Goal: Task Accomplishment & Management: Complete application form

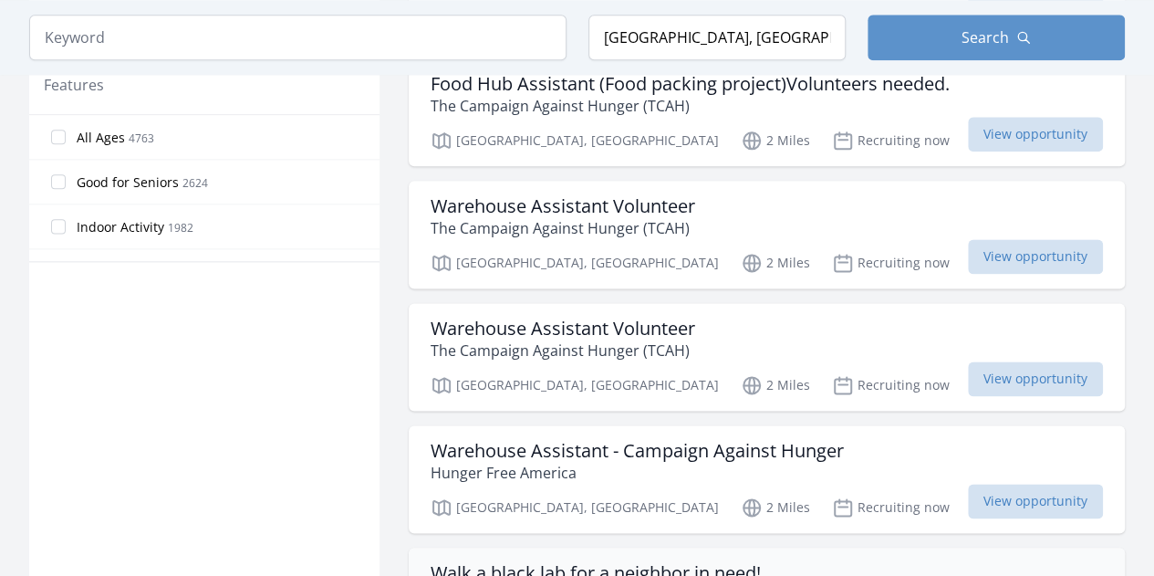
scroll to position [1095, 0]
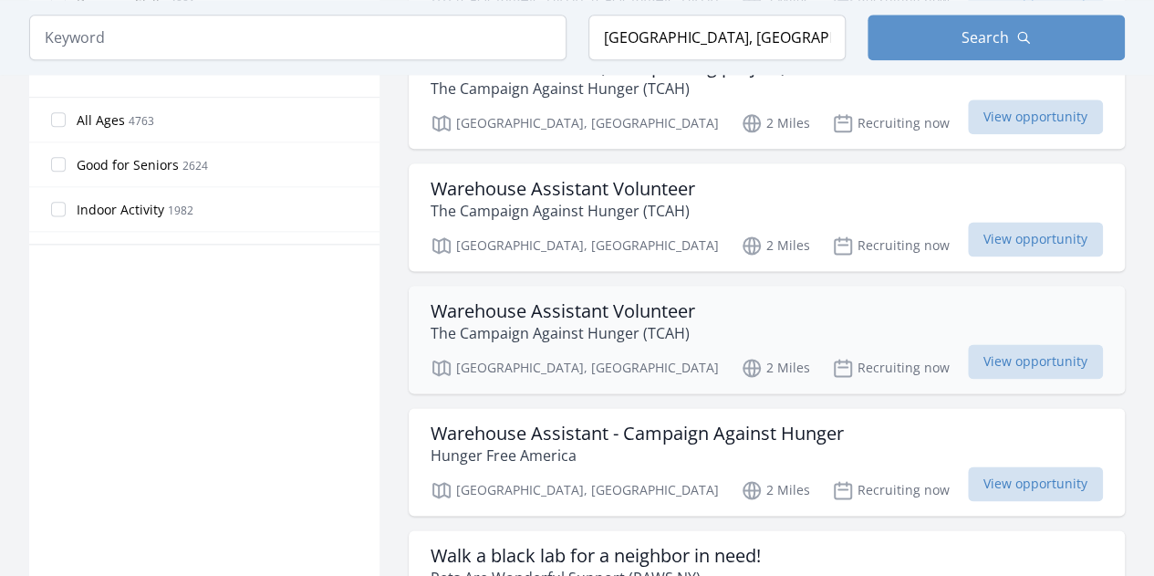
drag, startPoint x: 811, startPoint y: 195, endPoint x: 813, endPoint y: 206, distance: 11.1
click at [812, 286] on div "Warehouse Assistant Volunteer The Campaign Against Hunger (TCAH) Brooklyn, NY 2…" at bounding box center [767, 340] width 716 height 108
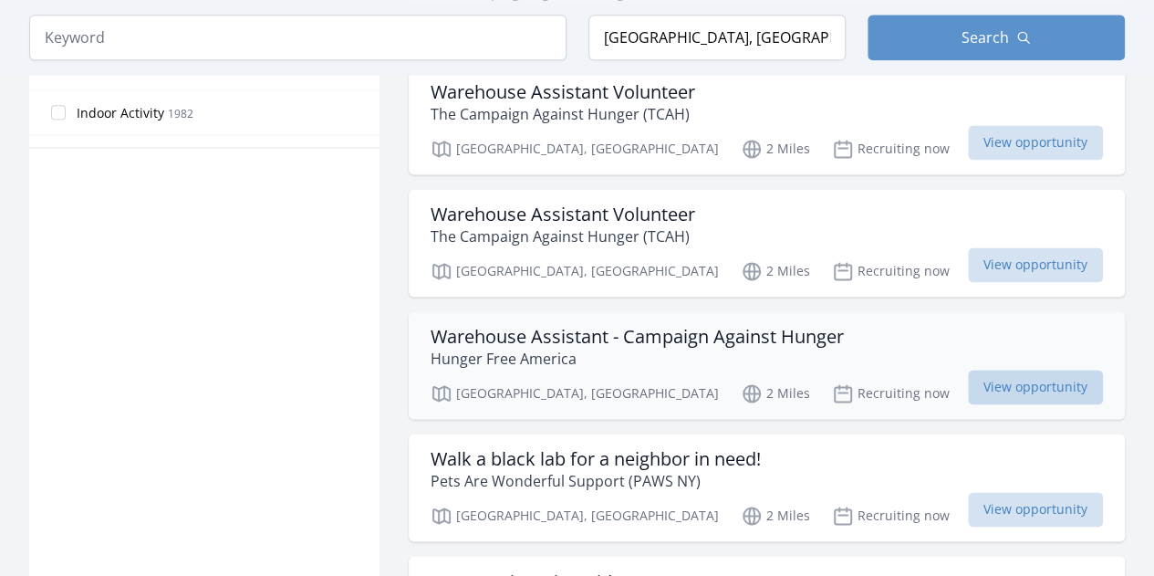
scroll to position [1368, 0]
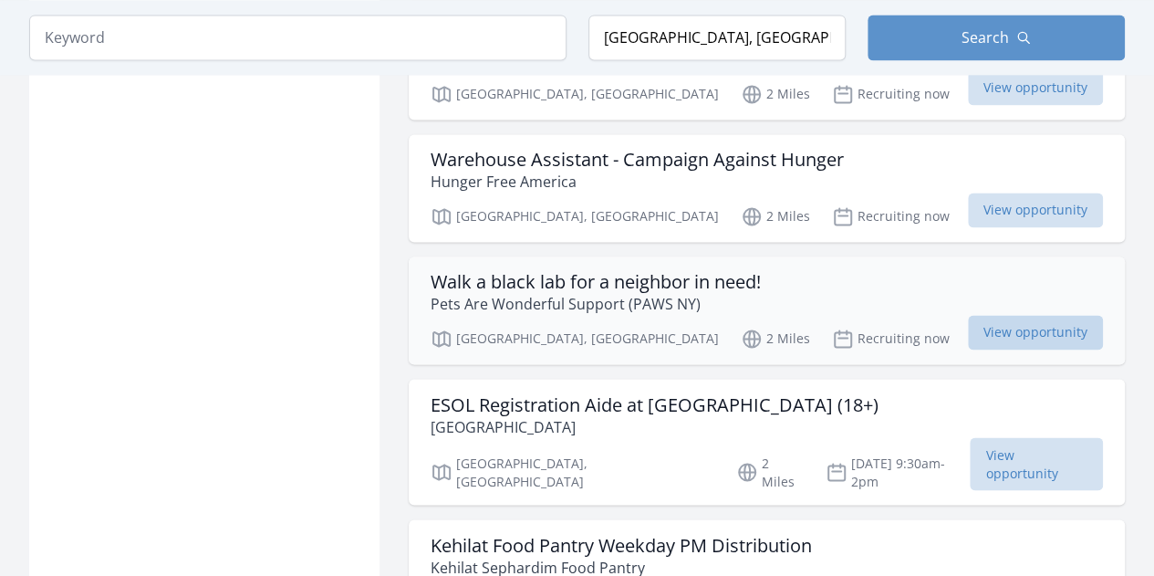
click at [998, 315] on span "View opportunity" at bounding box center [1035, 332] width 135 height 35
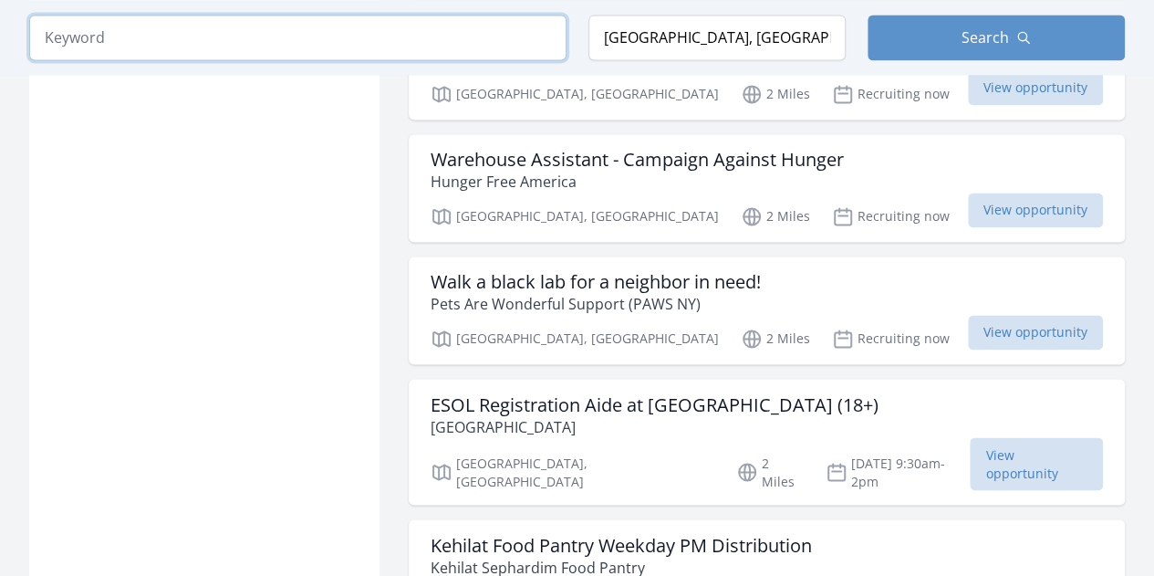
click at [345, 43] on input "search" at bounding box center [297, 38] width 537 height 46
type input "shelter"
click button "submit" at bounding box center [0, 0] width 0 height 0
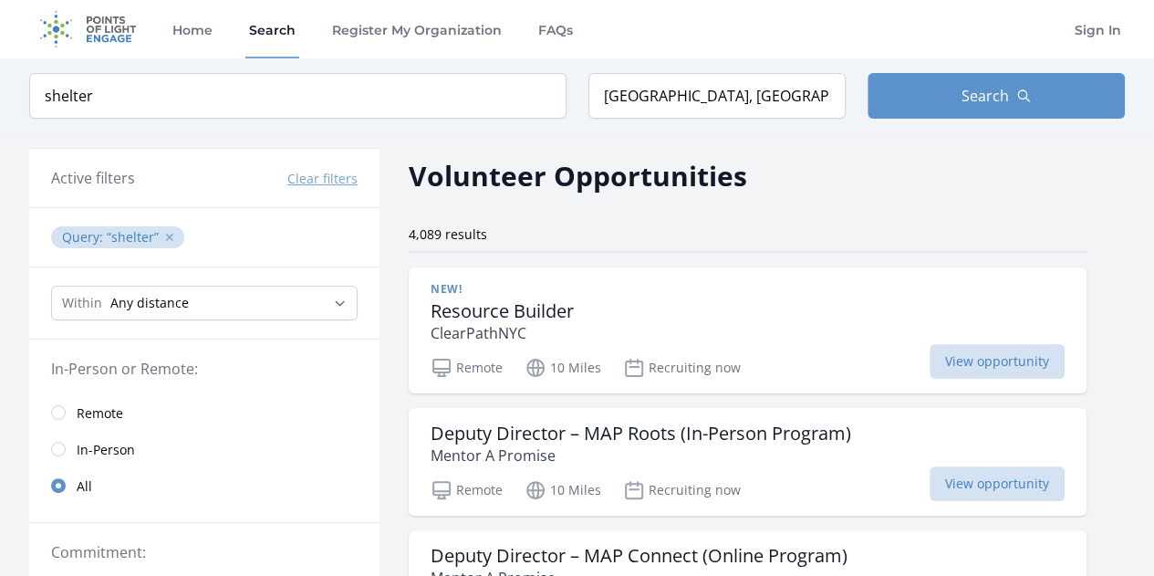
click at [169, 234] on button "✕" at bounding box center [169, 237] width 11 height 18
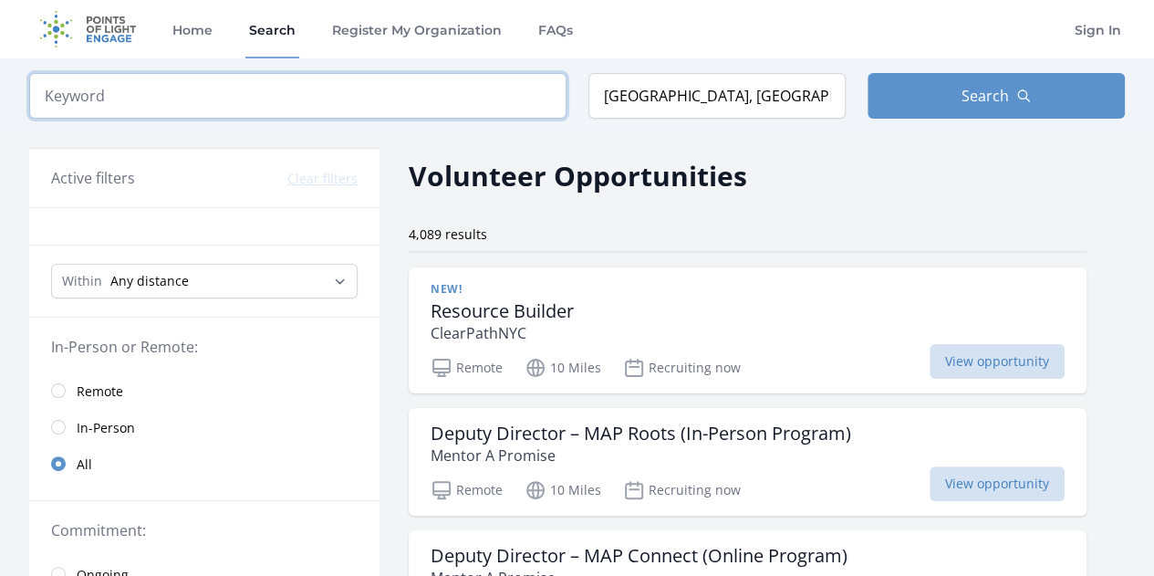
click at [182, 115] on input "search" at bounding box center [297, 96] width 537 height 46
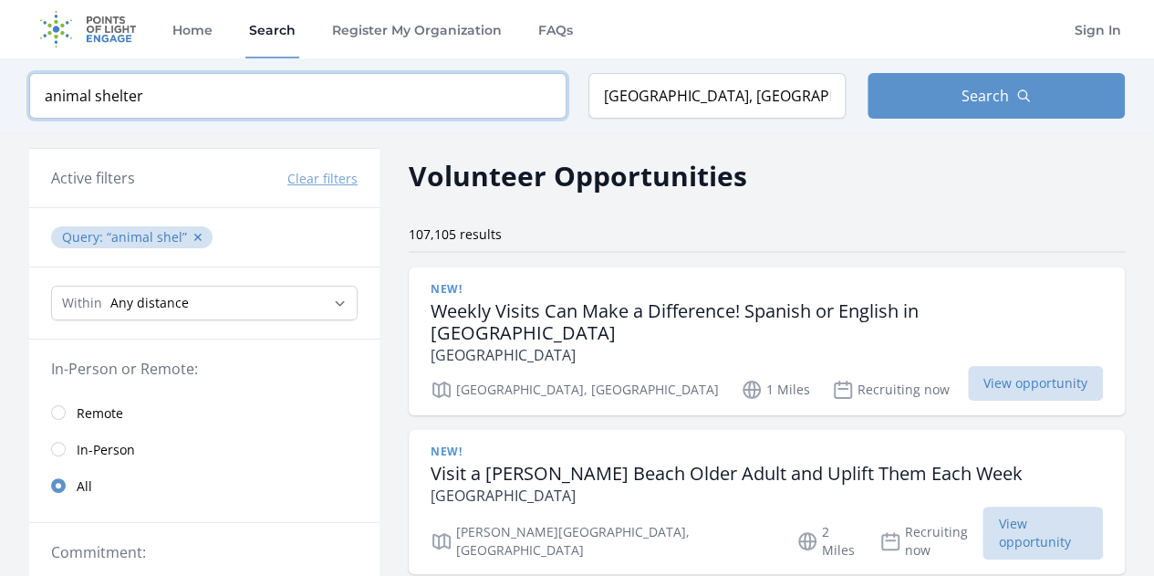
type input "animal shelter"
click button "submit" at bounding box center [0, 0] width 0 height 0
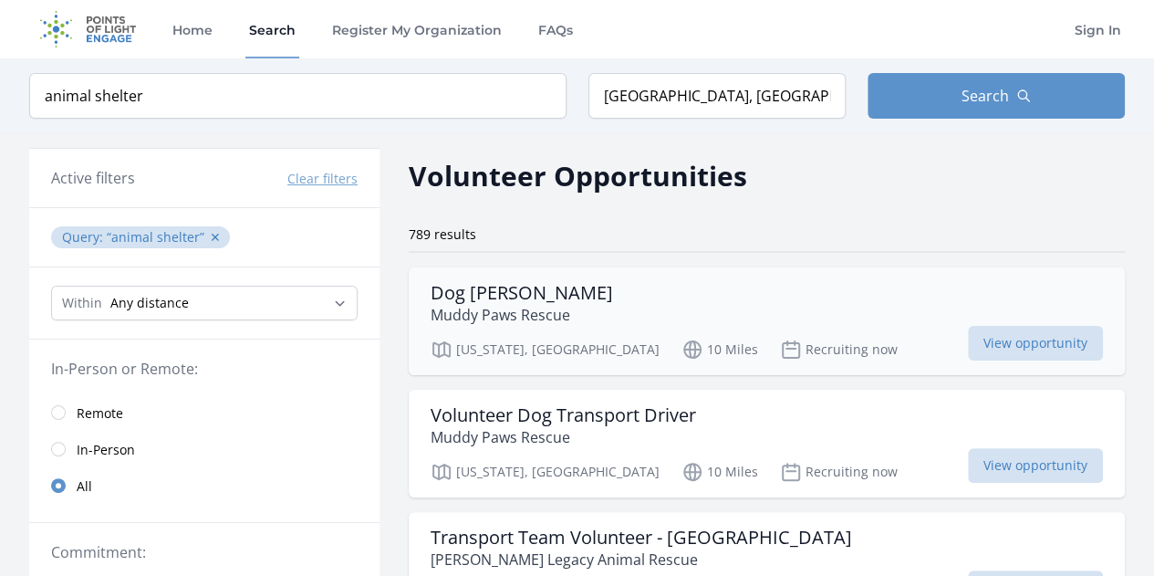
click at [498, 322] on p "Muddy Paws Rescue" at bounding box center [522, 315] width 182 height 22
click at [517, 294] on h3 "Dog Foster" at bounding box center [522, 293] width 182 height 22
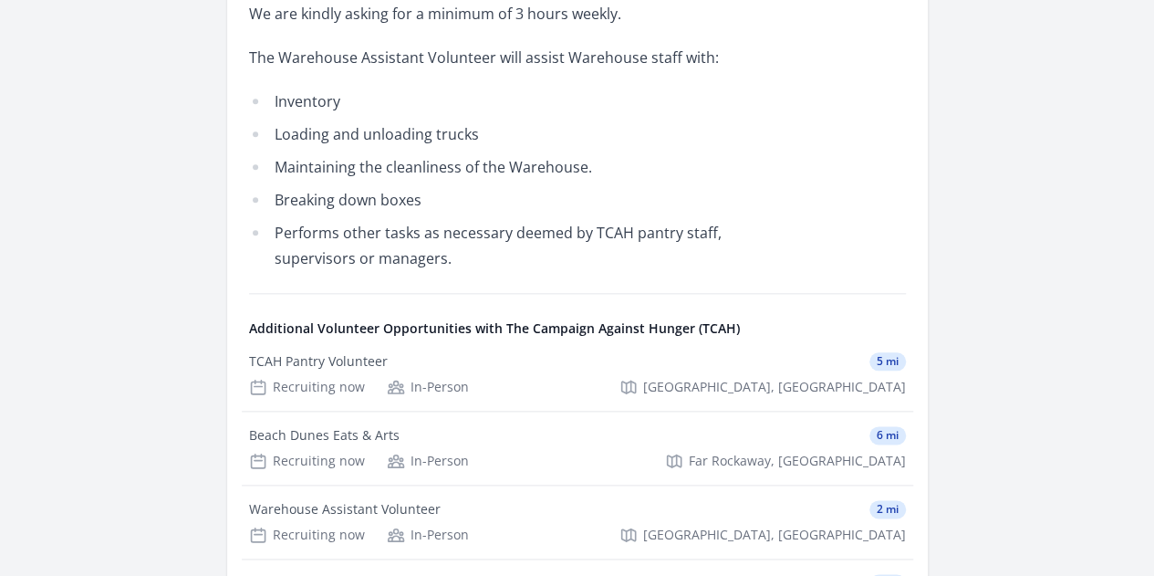
scroll to position [1003, 0]
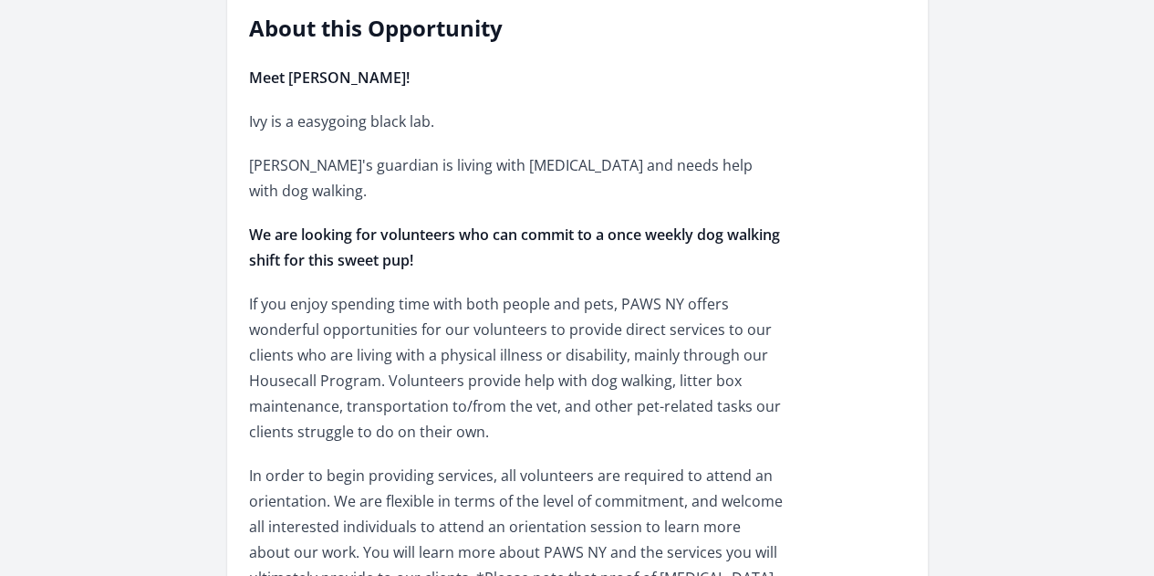
scroll to position [730, 0]
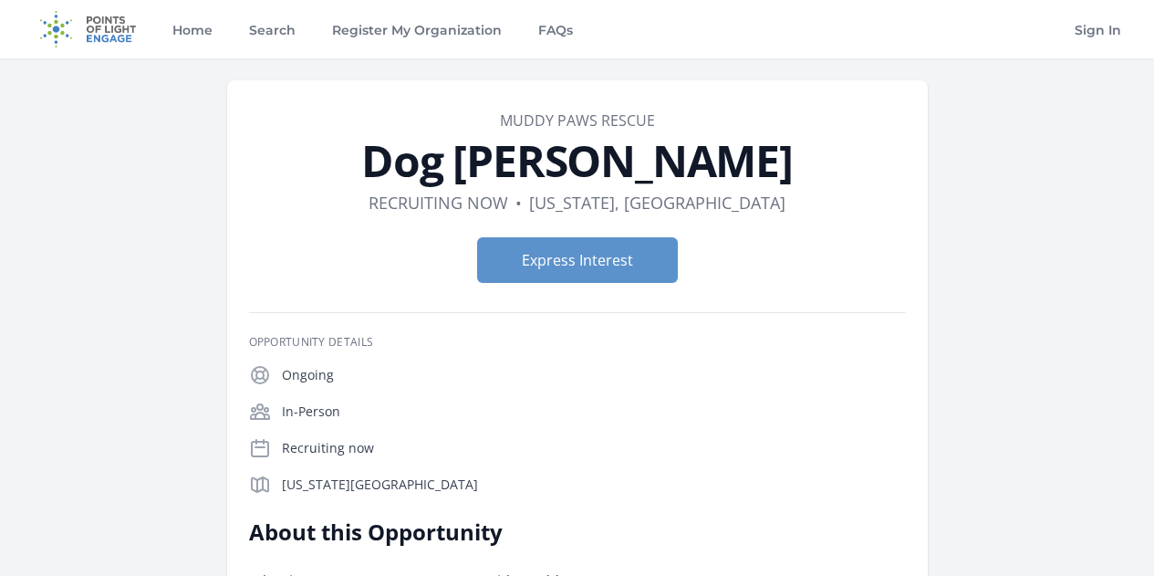
scroll to position [274, 0]
